Goal: Transaction & Acquisition: Purchase product/service

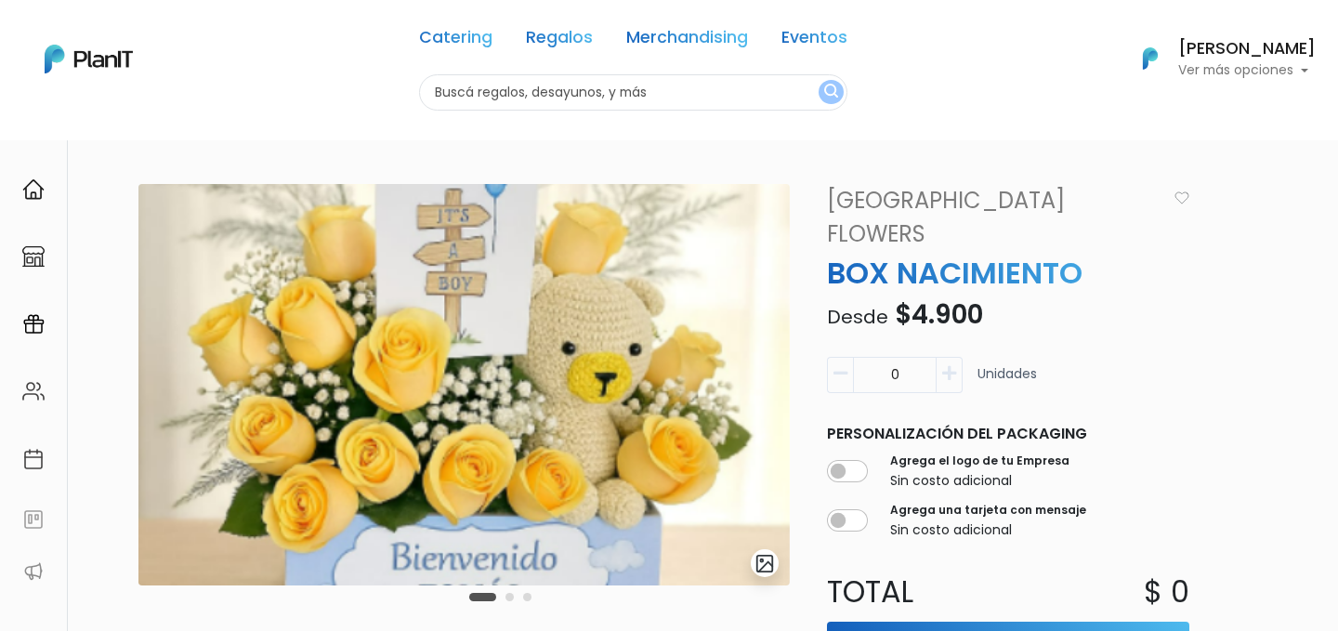
click at [768, 567] on img "submit" at bounding box center [765, 563] width 21 height 21
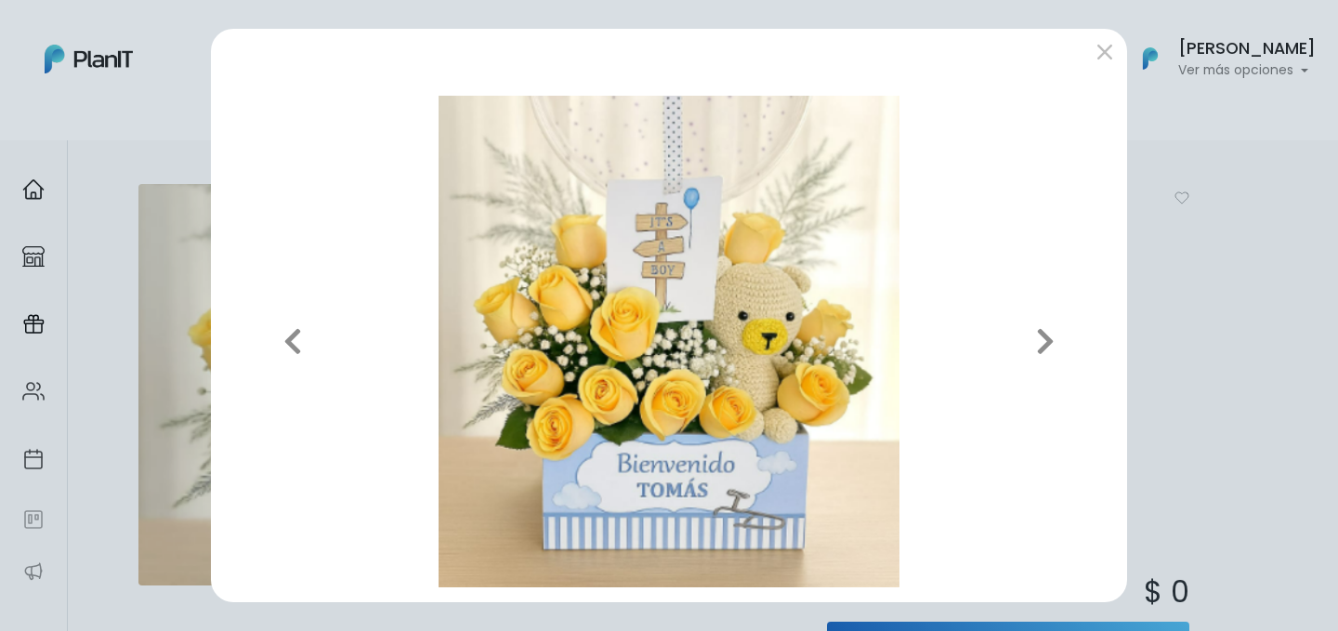
click at [1254, 256] on div "Previous Next" at bounding box center [669, 315] width 1338 height 631
click at [1100, 59] on button "submit" at bounding box center [1105, 52] width 30 height 30
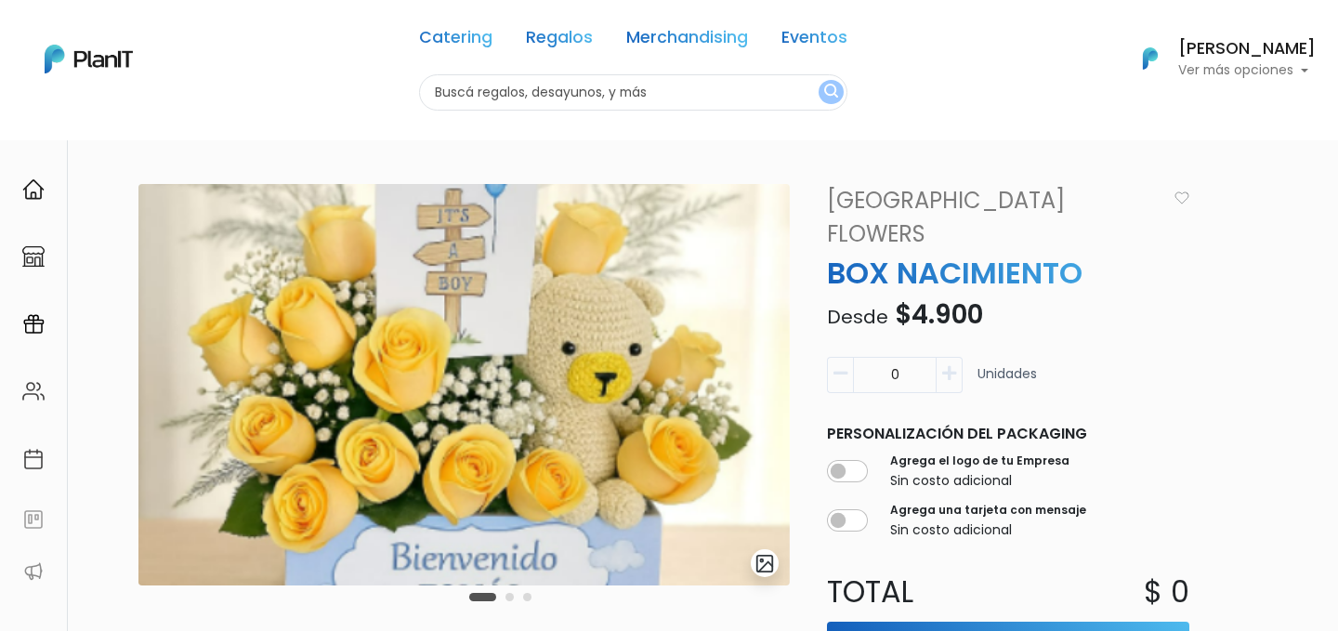
click at [1114, 357] on div "0 Unidades" at bounding box center [1008, 382] width 362 height 51
click at [660, 43] on link "Merchandising" at bounding box center [687, 41] width 122 height 22
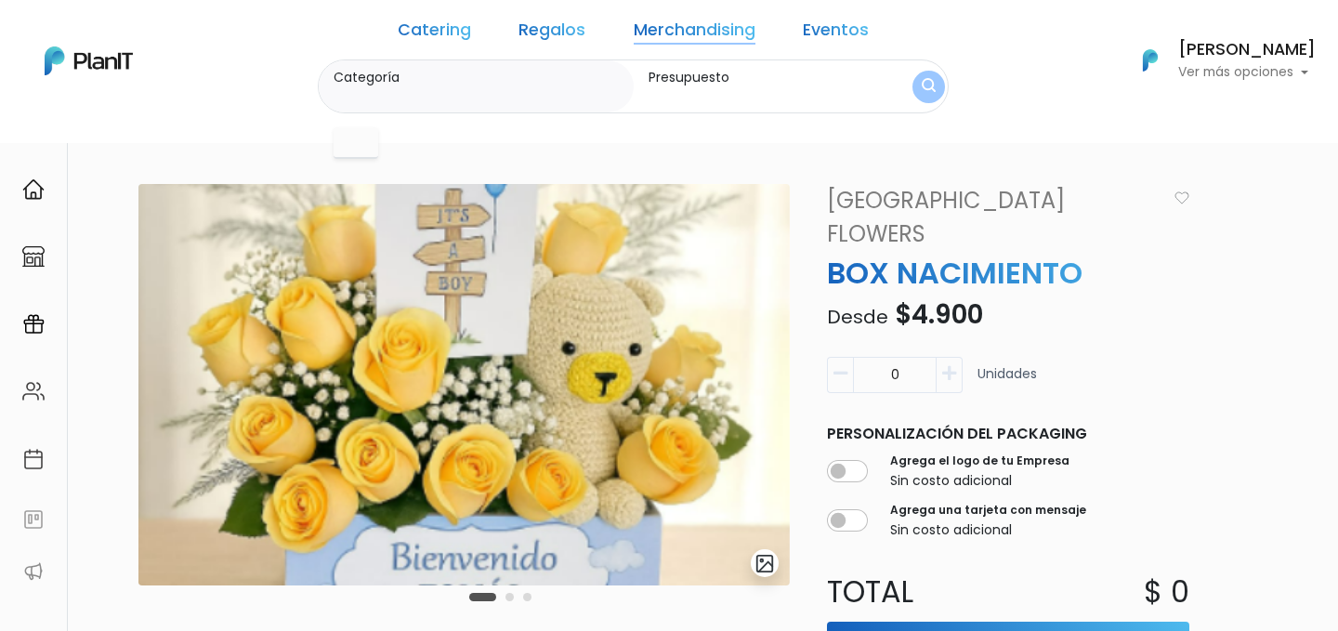
click at [542, 27] on link "Regalos" at bounding box center [552, 33] width 67 height 22
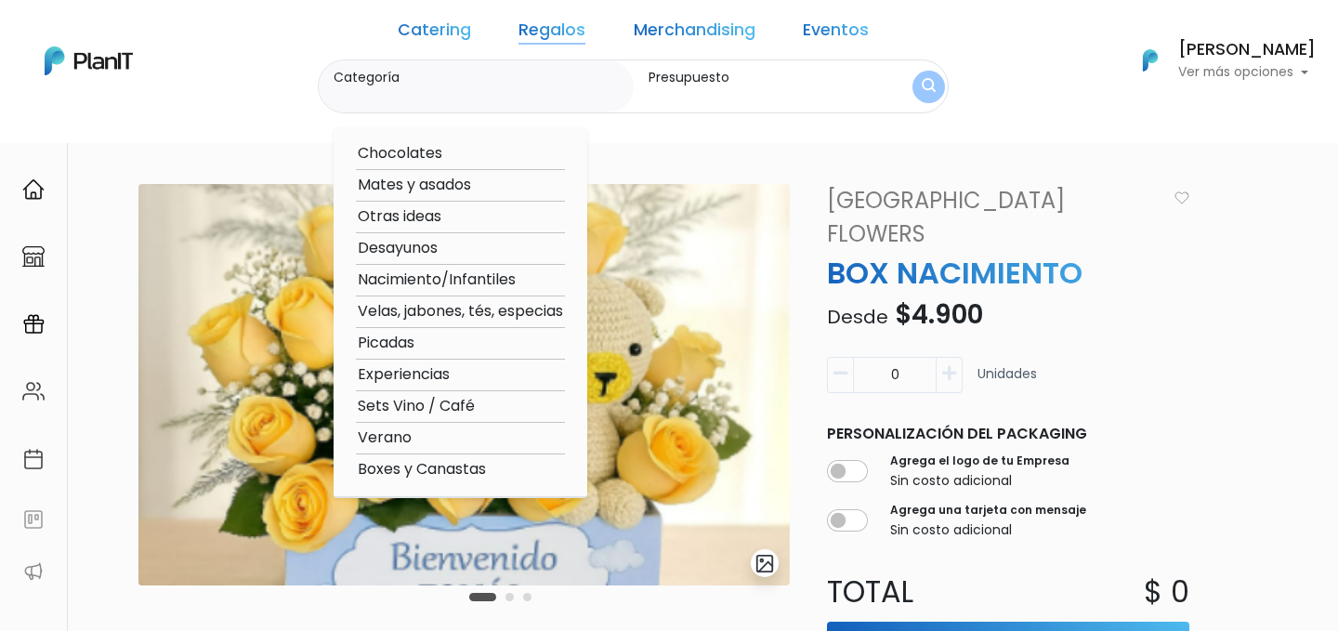
click at [465, 277] on option "Nacimiento/Infantiles" at bounding box center [460, 280] width 209 height 23
type input "Nacimiento/Infantiles"
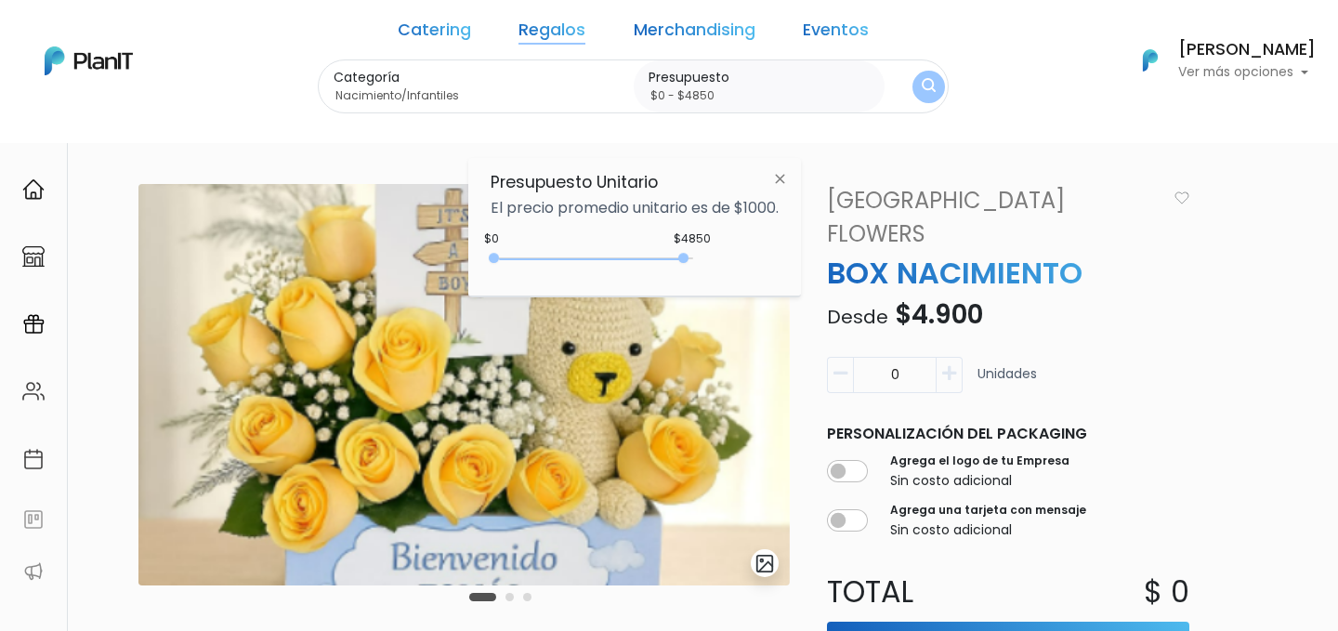
click at [687, 257] on div "0 : 4850 0 4850" at bounding box center [595, 262] width 195 height 19
type input "$0 - Más de $5000"
drag, startPoint x: 682, startPoint y: 258, endPoint x: 730, endPoint y: 258, distance: 47.4
click at [730, 258] on div "$4850 $0 0 : 4700 0 4700 0,5000" at bounding box center [635, 262] width 288 height 37
click at [922, 88] on img "submit" at bounding box center [929, 87] width 14 height 18
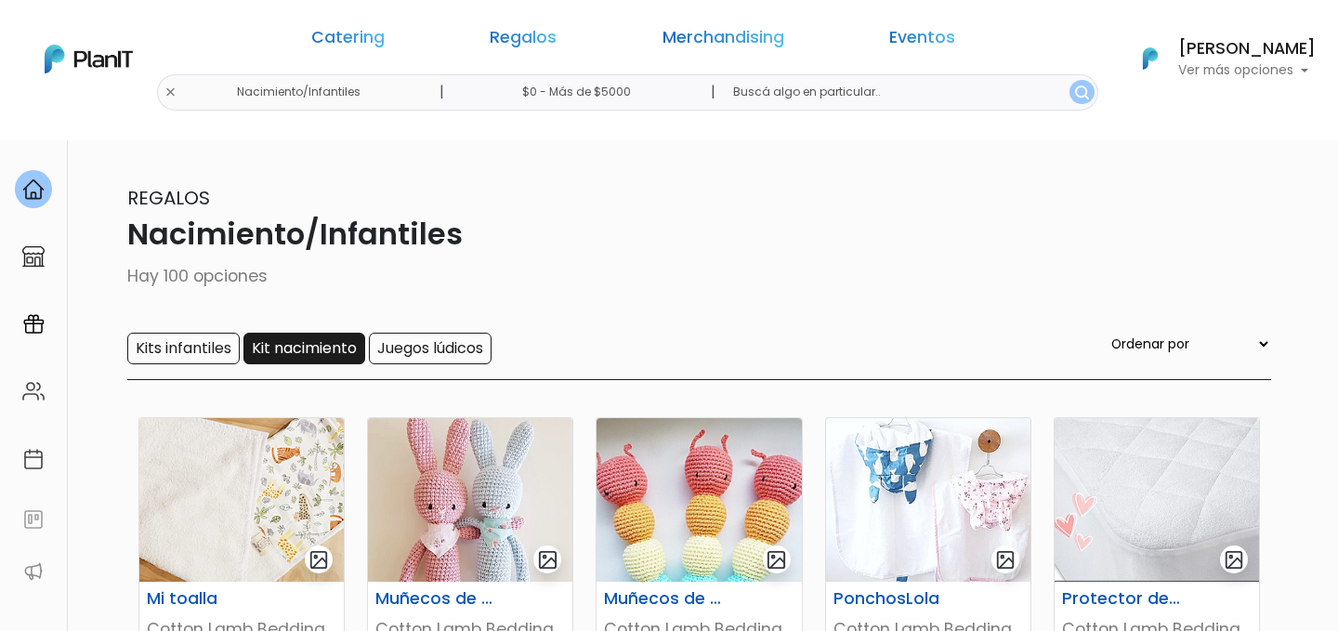
click at [310, 344] on input "Kit nacimiento" at bounding box center [305, 349] width 122 height 32
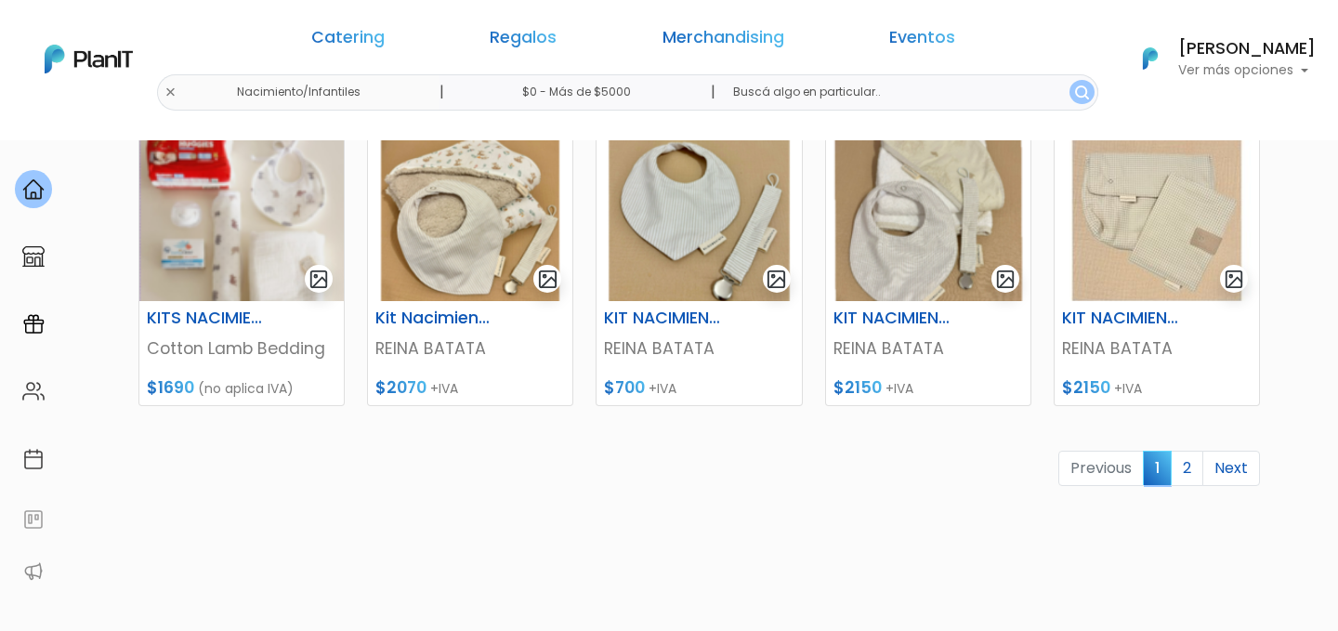
scroll to position [856, 0]
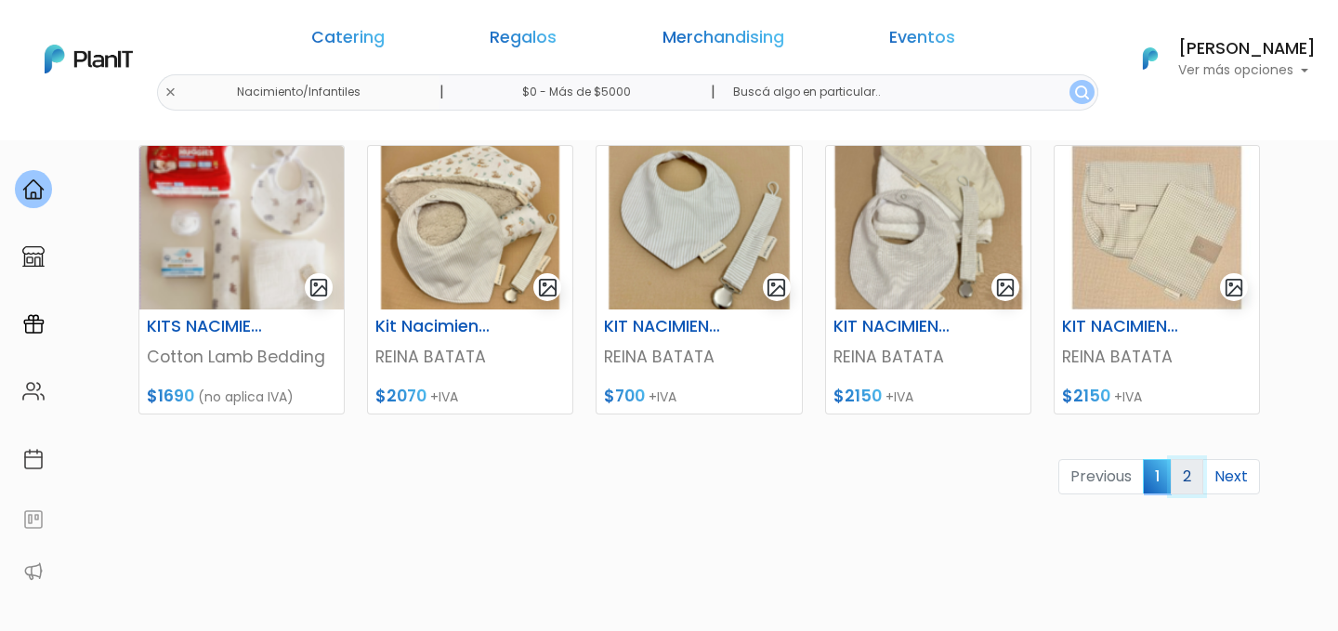
click at [1182, 487] on link "2" at bounding box center [1187, 476] width 33 height 35
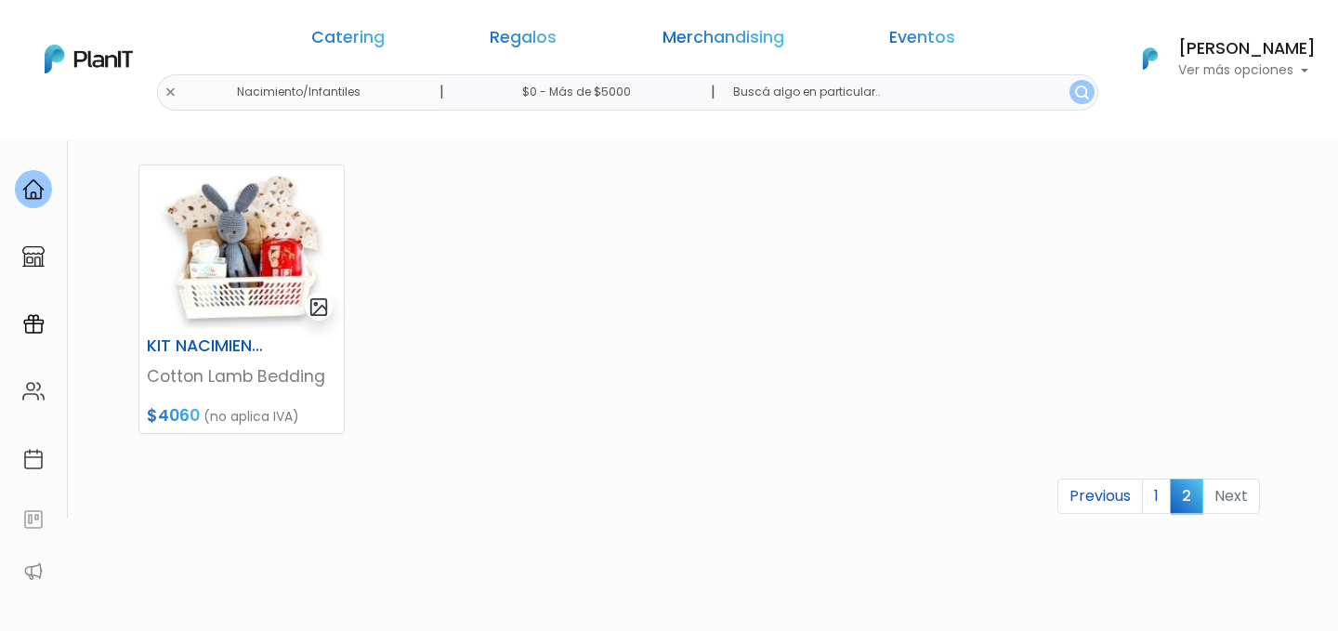
scroll to position [323, 0]
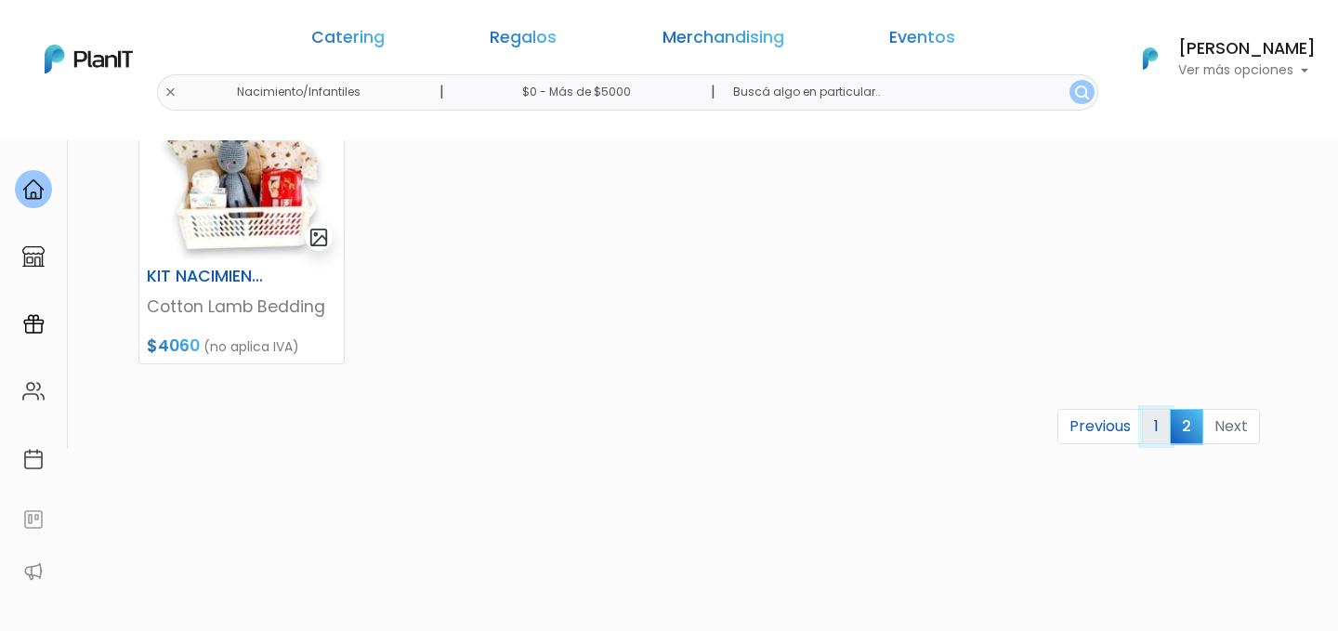
click at [1150, 430] on link "1" at bounding box center [1156, 426] width 29 height 35
